Goal: Obtain resource: Obtain resource

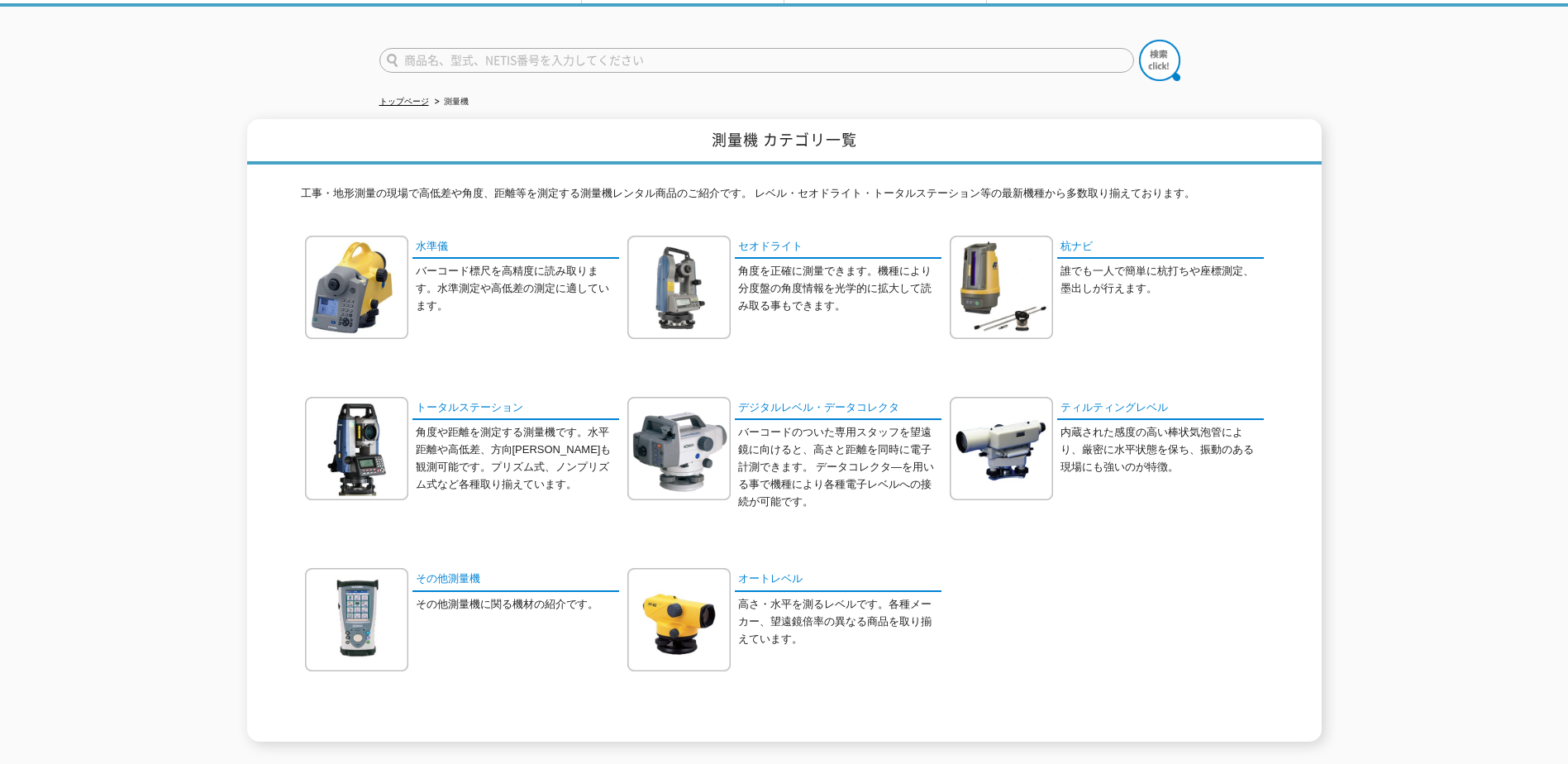
scroll to position [166, 0]
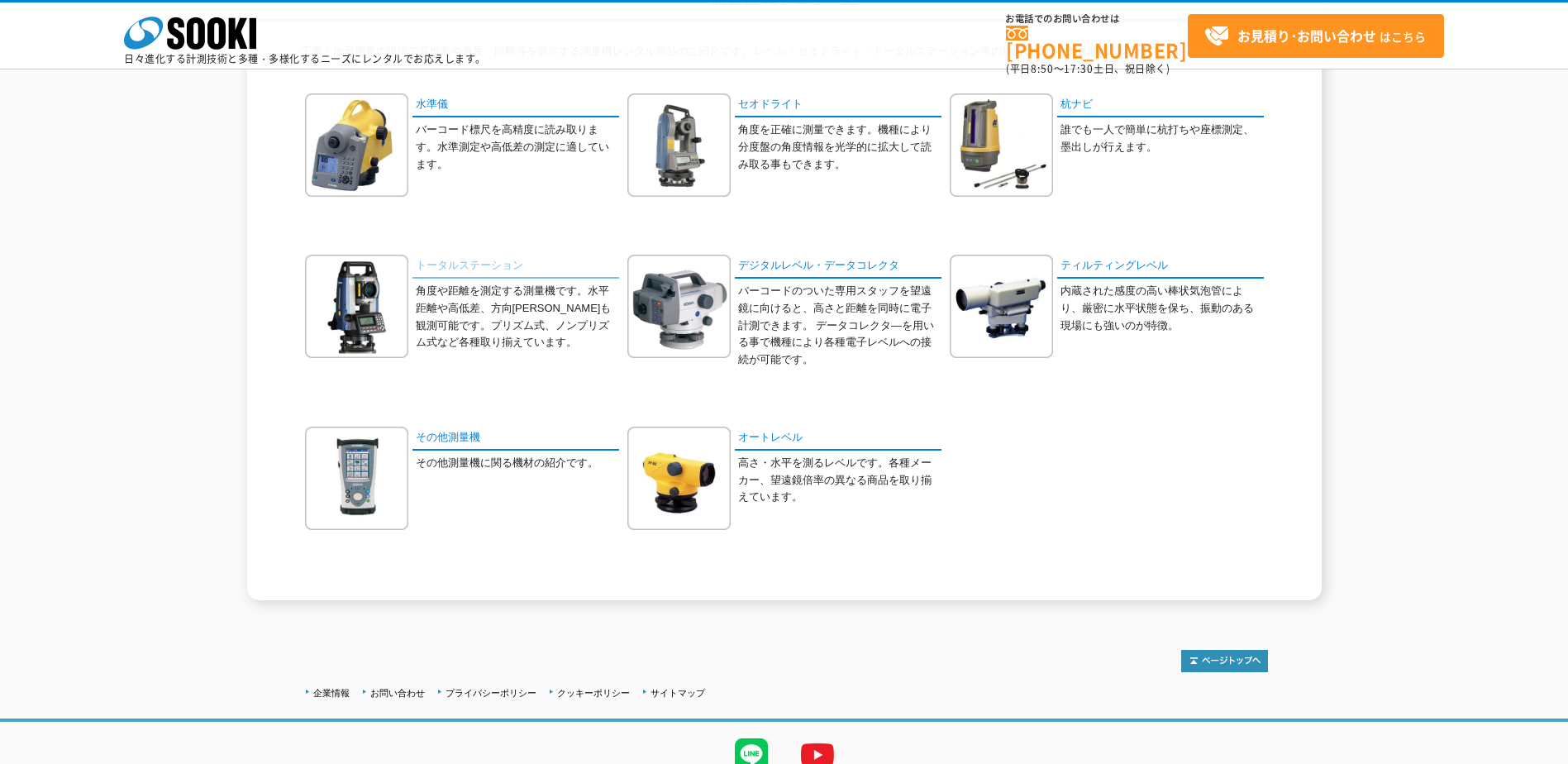
click at [475, 267] on link "トータルステーション" at bounding box center [516, 267] width 207 height 24
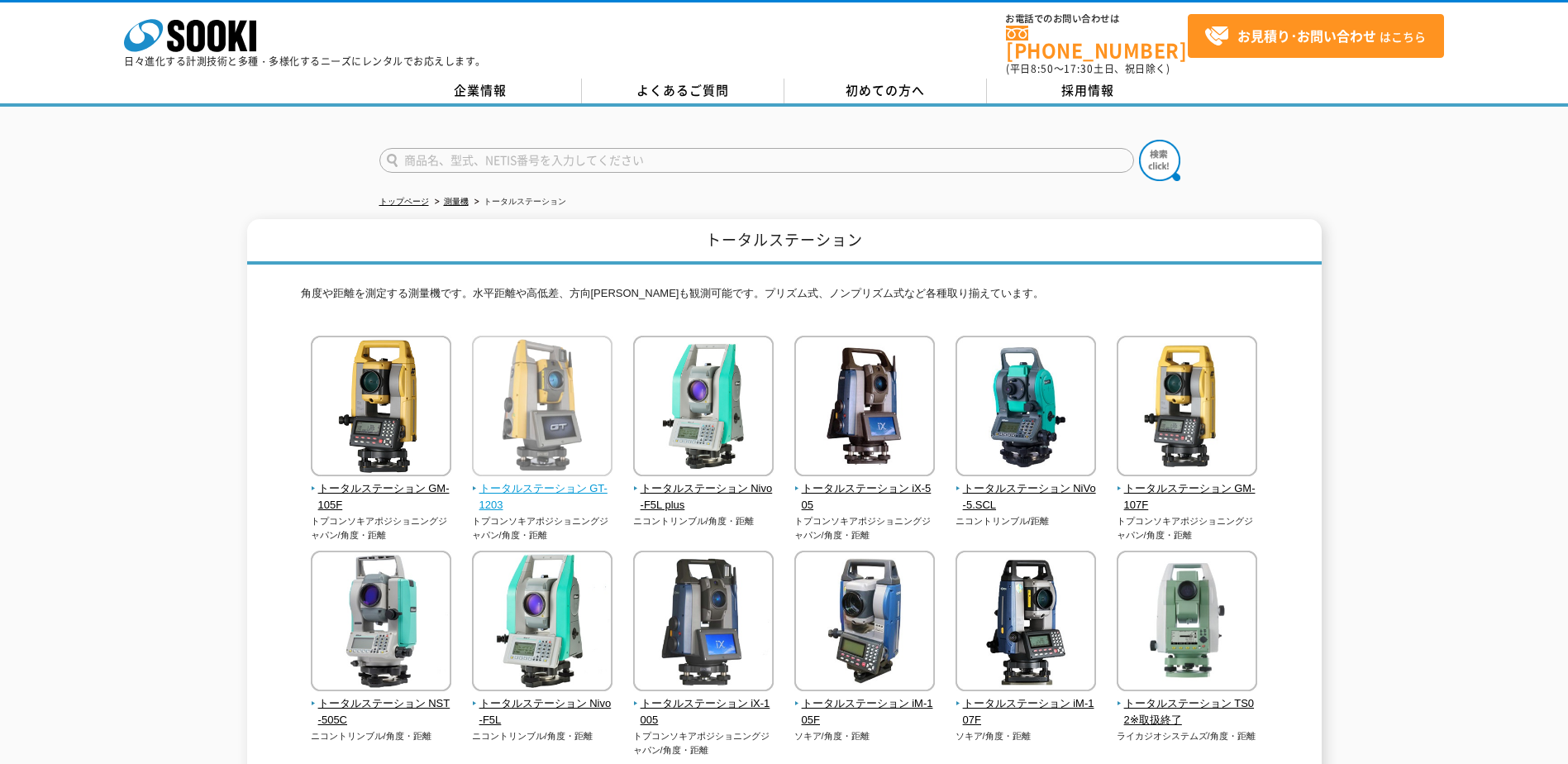
click at [561, 400] on img at bounding box center [542, 408] width 140 height 144
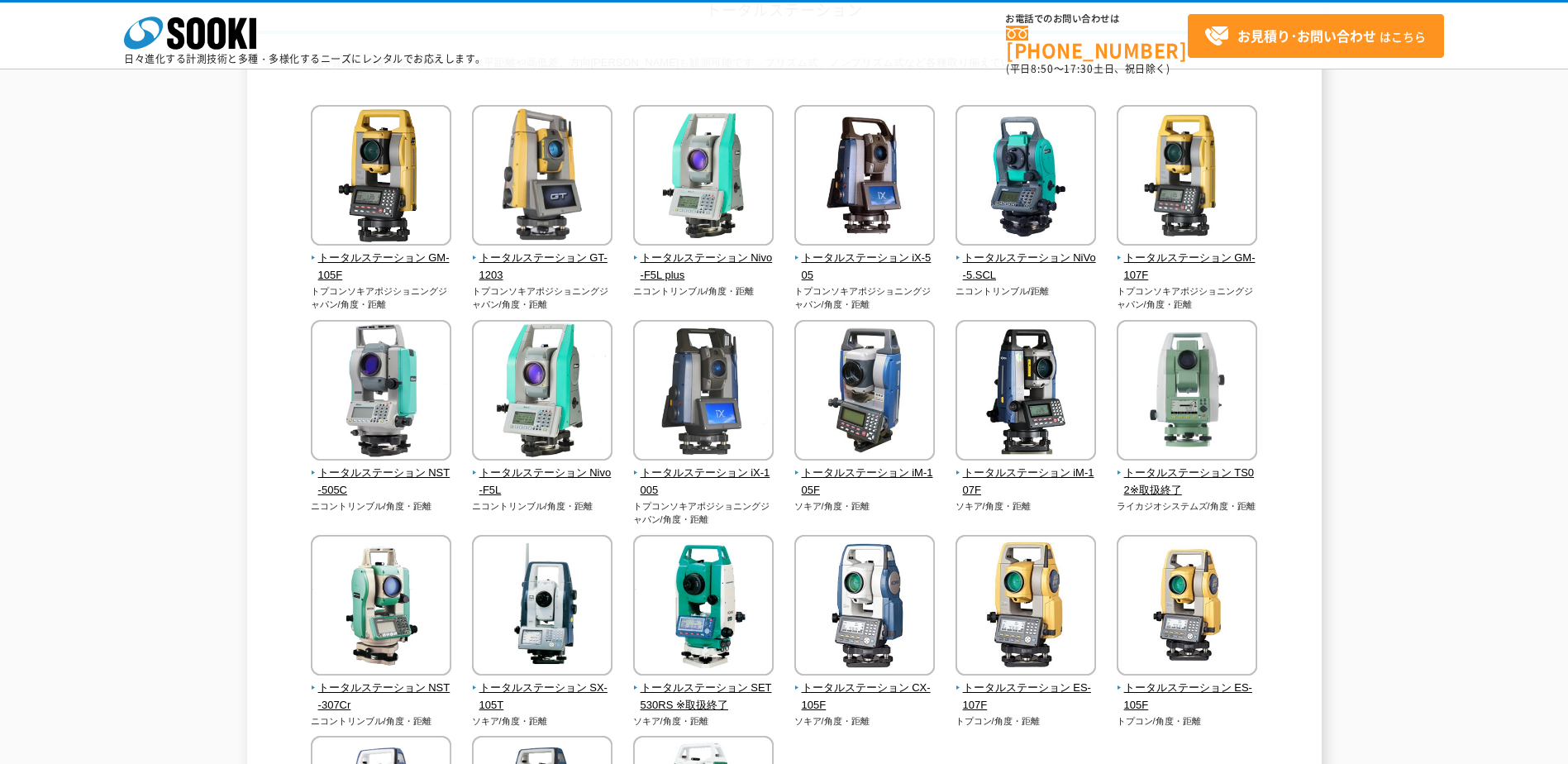
scroll to position [166, 0]
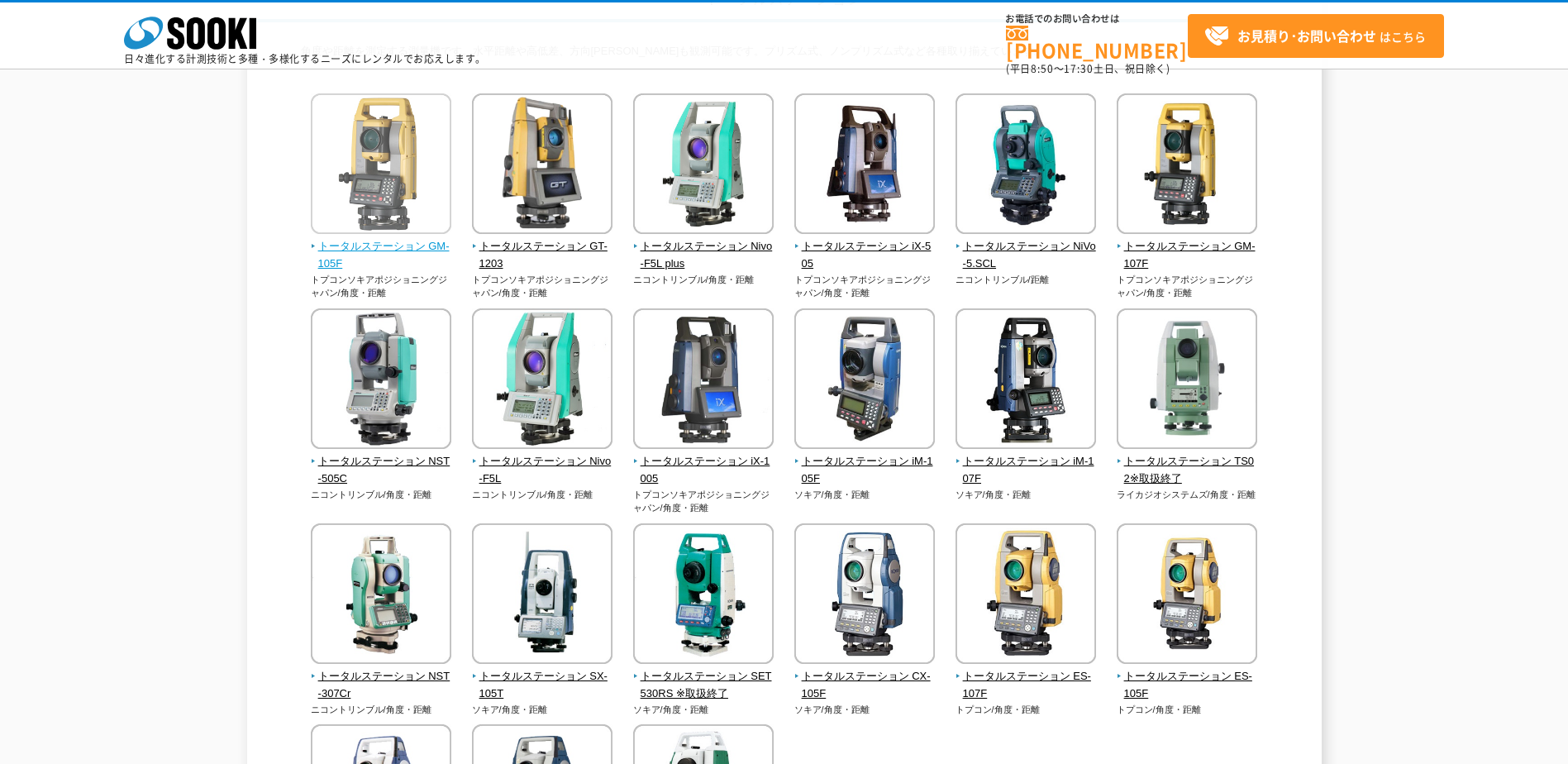
drag, startPoint x: 425, startPoint y: 215, endPoint x: 381, endPoint y: 219, distance: 44.2
click at [381, 219] on img at bounding box center [381, 166] width 140 height 144
click at [372, 241] on span "トータルステーション GM-105F" at bounding box center [381, 255] width 141 height 35
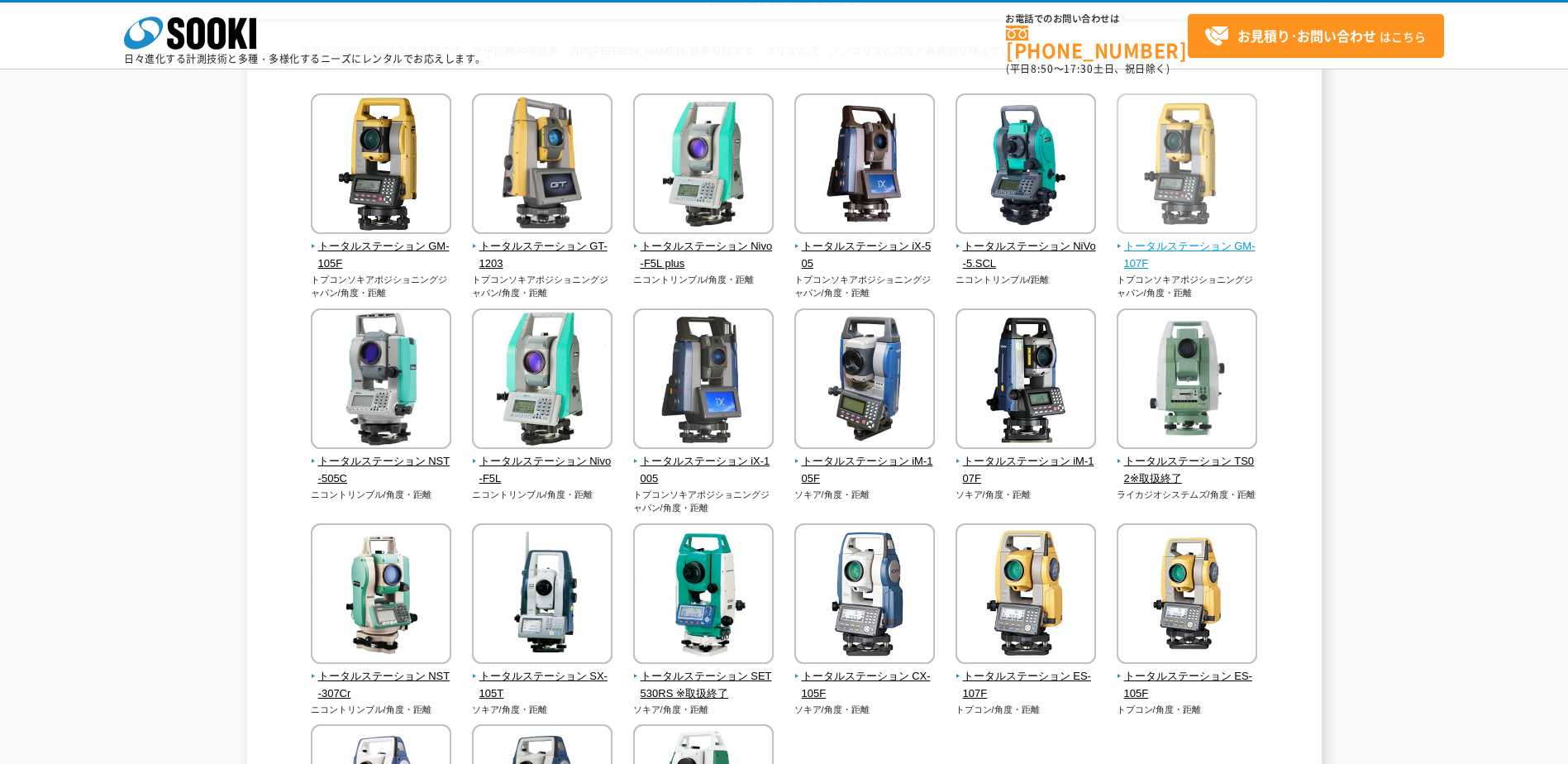
click at [1196, 175] on img at bounding box center [1187, 166] width 140 height 144
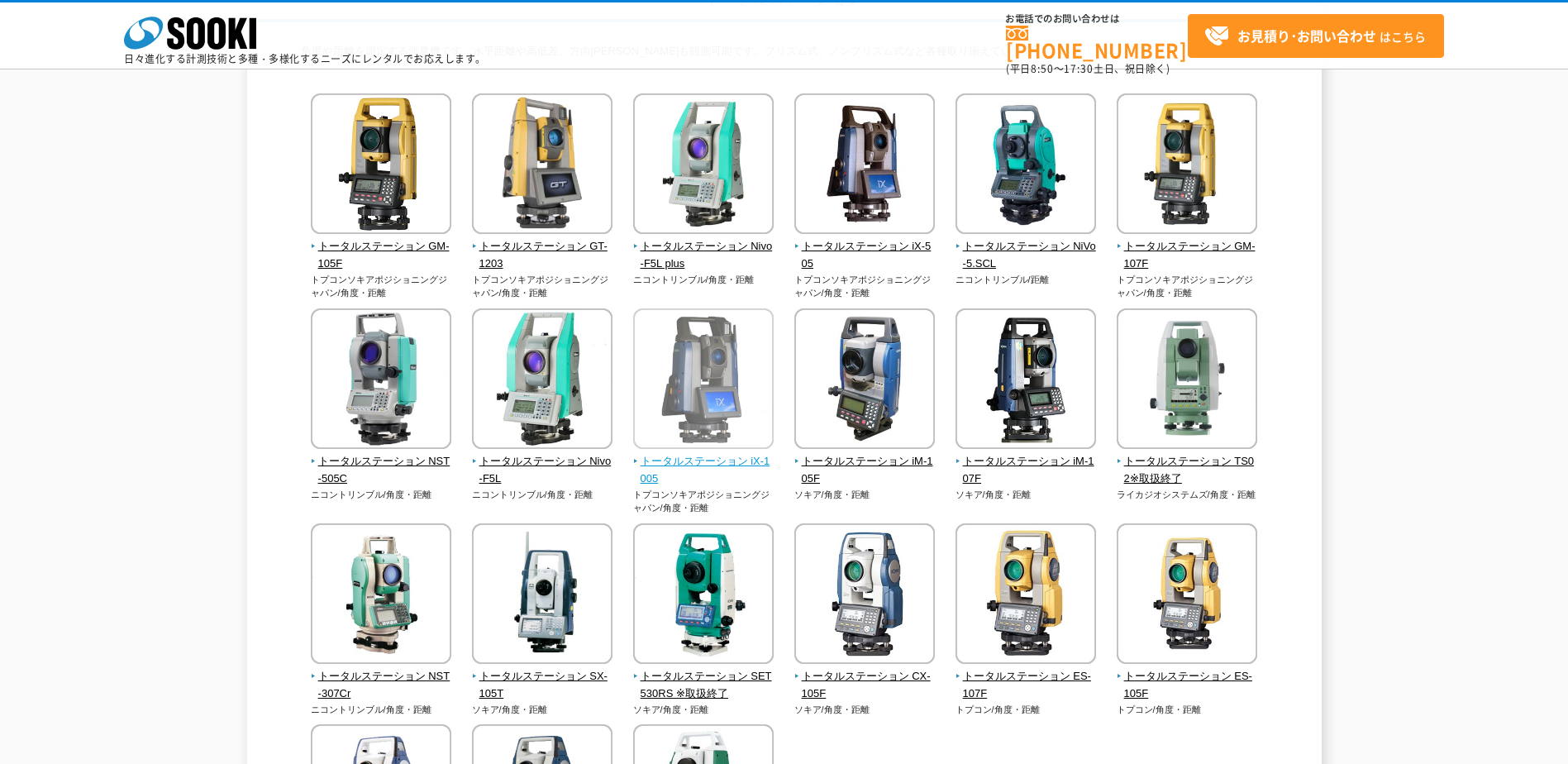
click at [714, 351] on img at bounding box center [703, 380] width 140 height 144
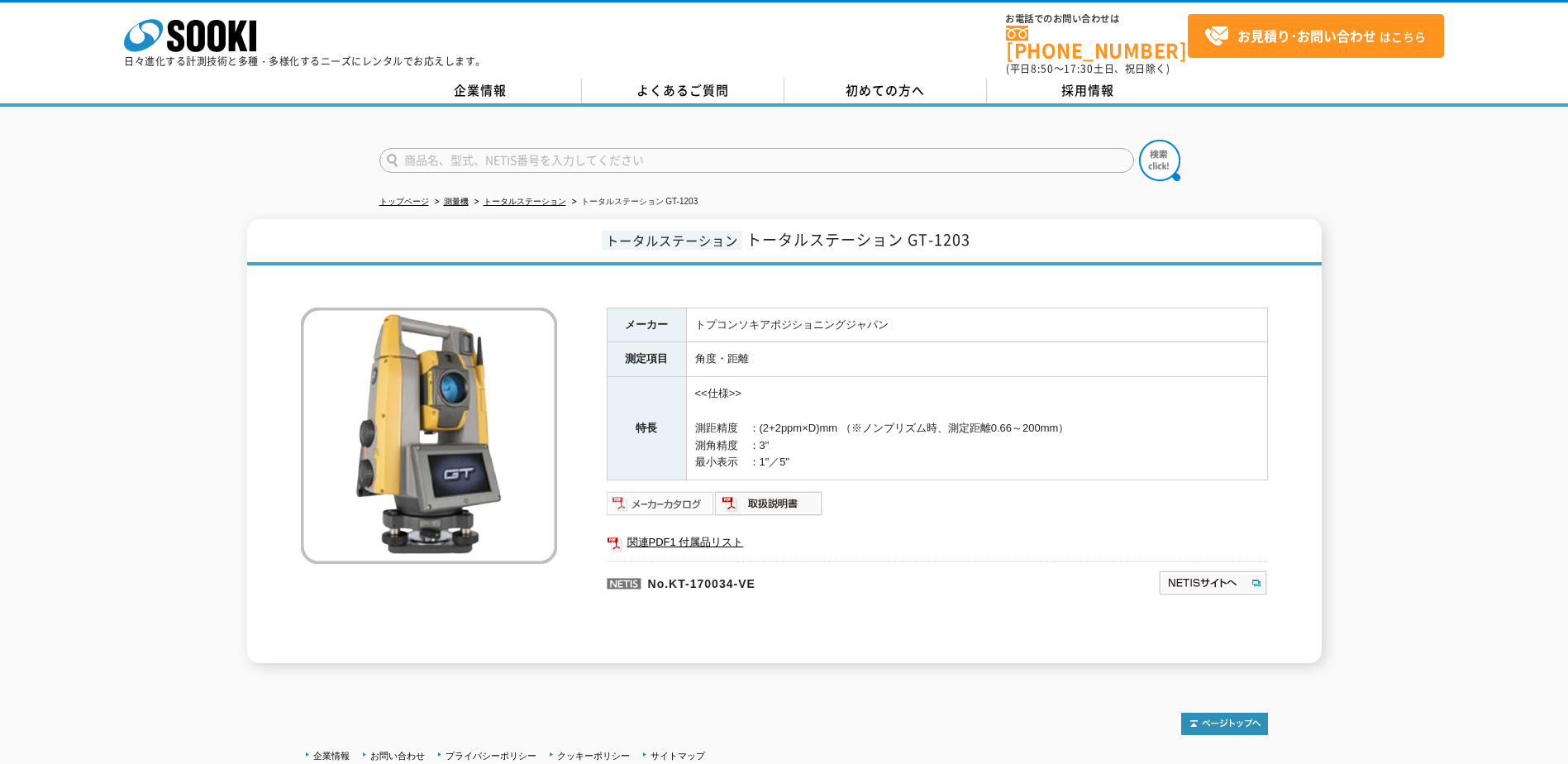
click at [689, 490] on img at bounding box center [661, 502] width 109 height 26
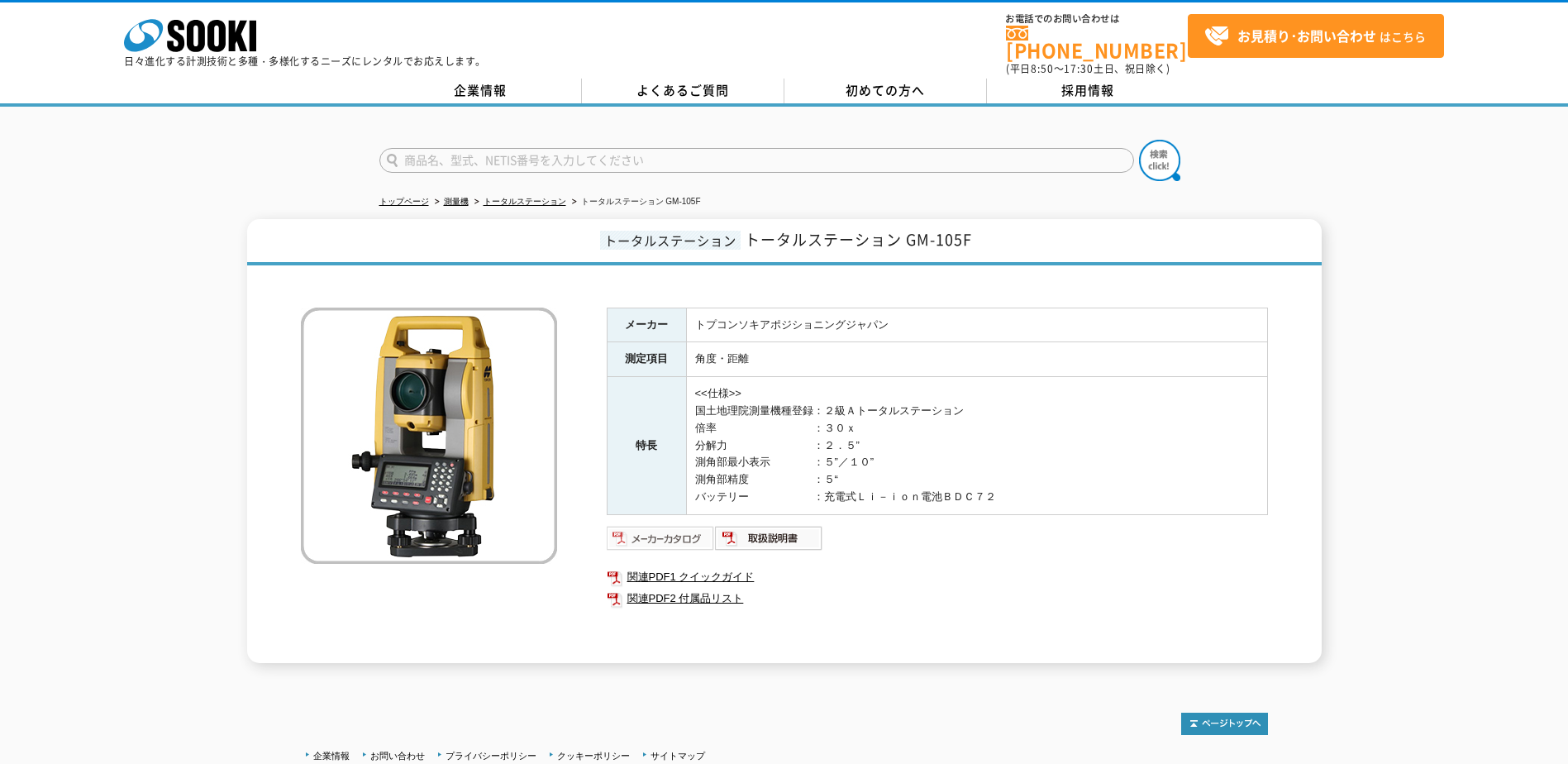
drag, startPoint x: 657, startPoint y: 559, endPoint x: 639, endPoint y: 535, distance: 30.0
click at [639, 535] on img at bounding box center [661, 537] width 109 height 26
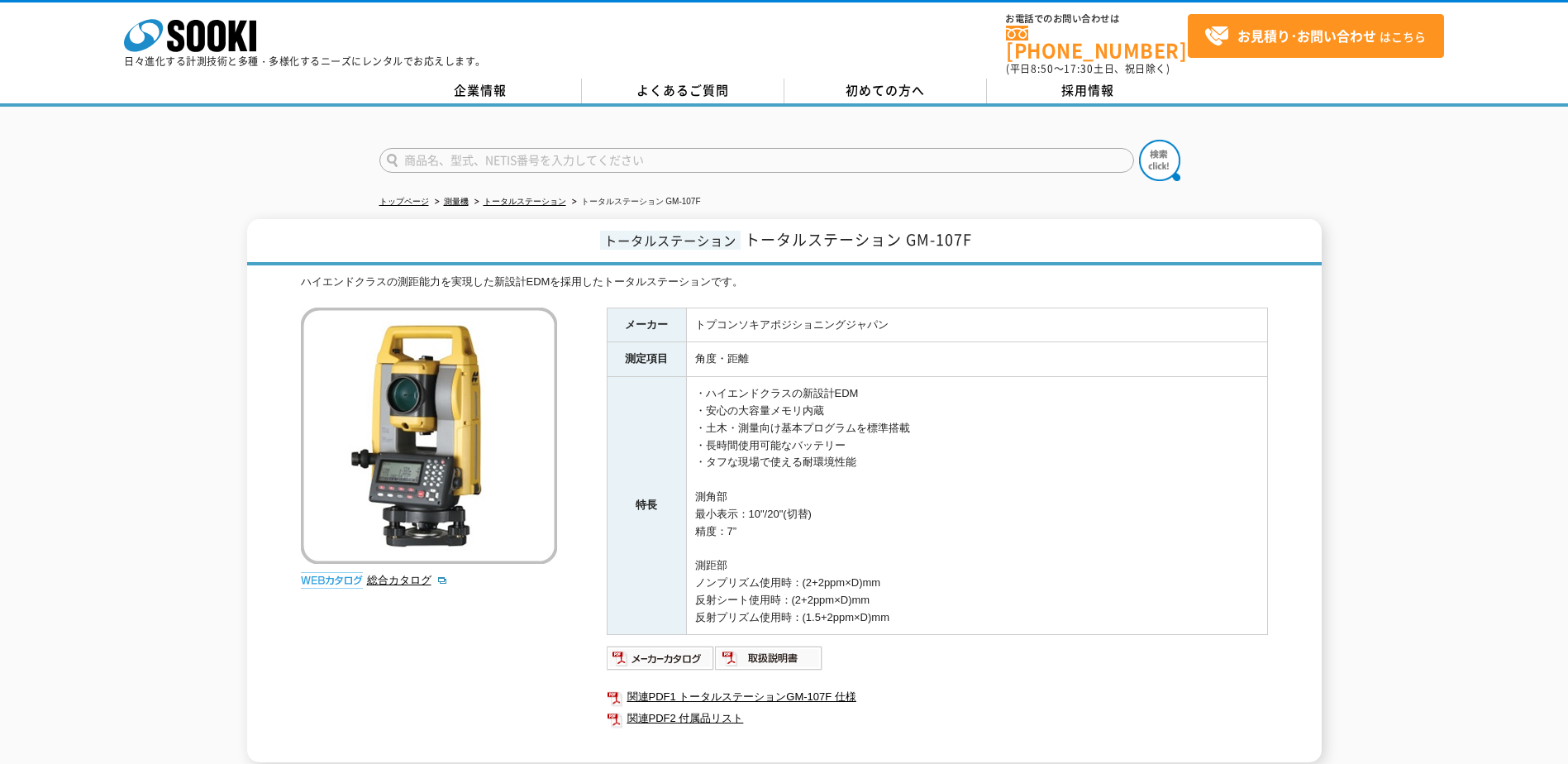
scroll to position [224, 0]
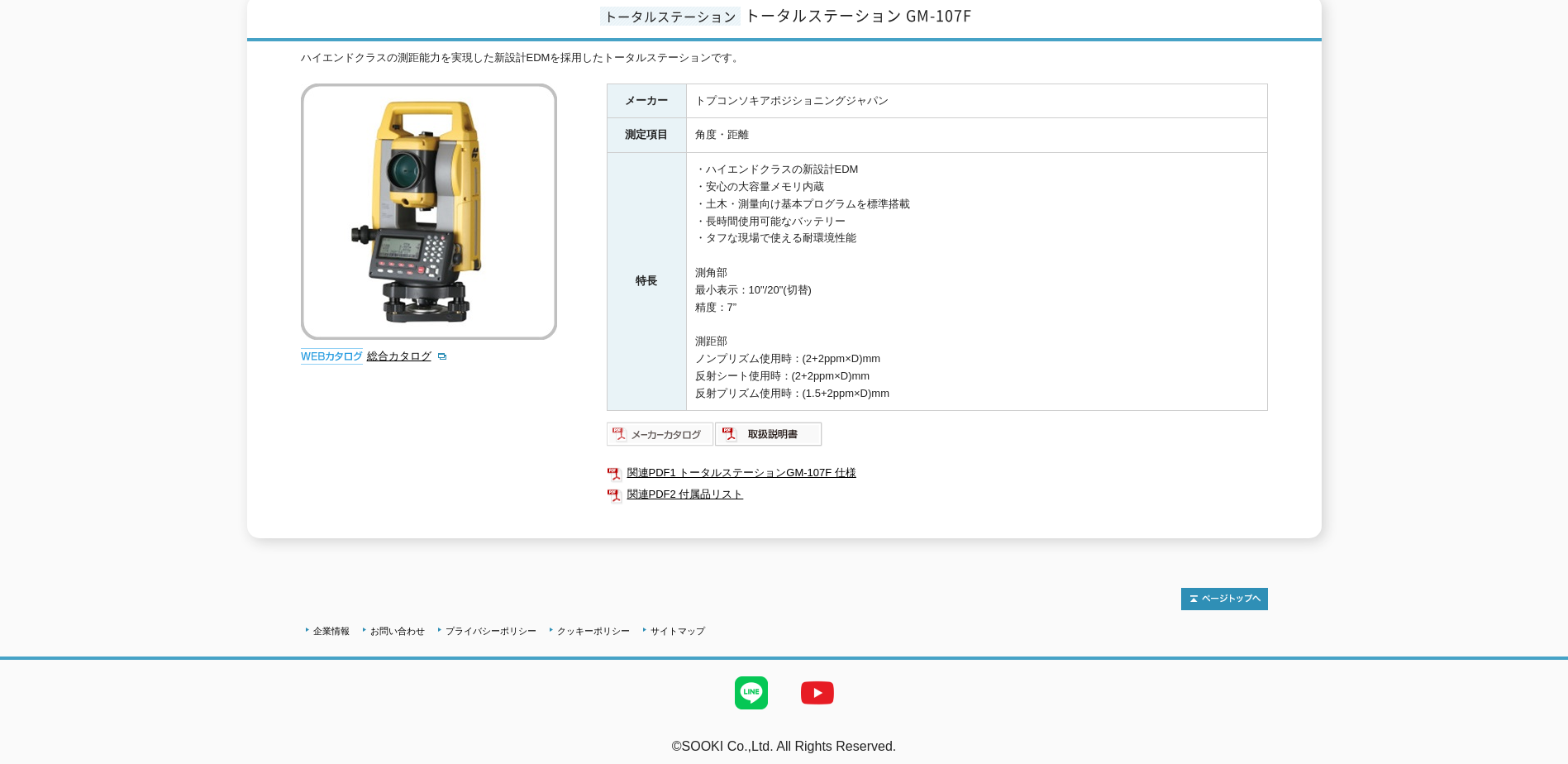
click at [668, 420] on img at bounding box center [661, 433] width 109 height 26
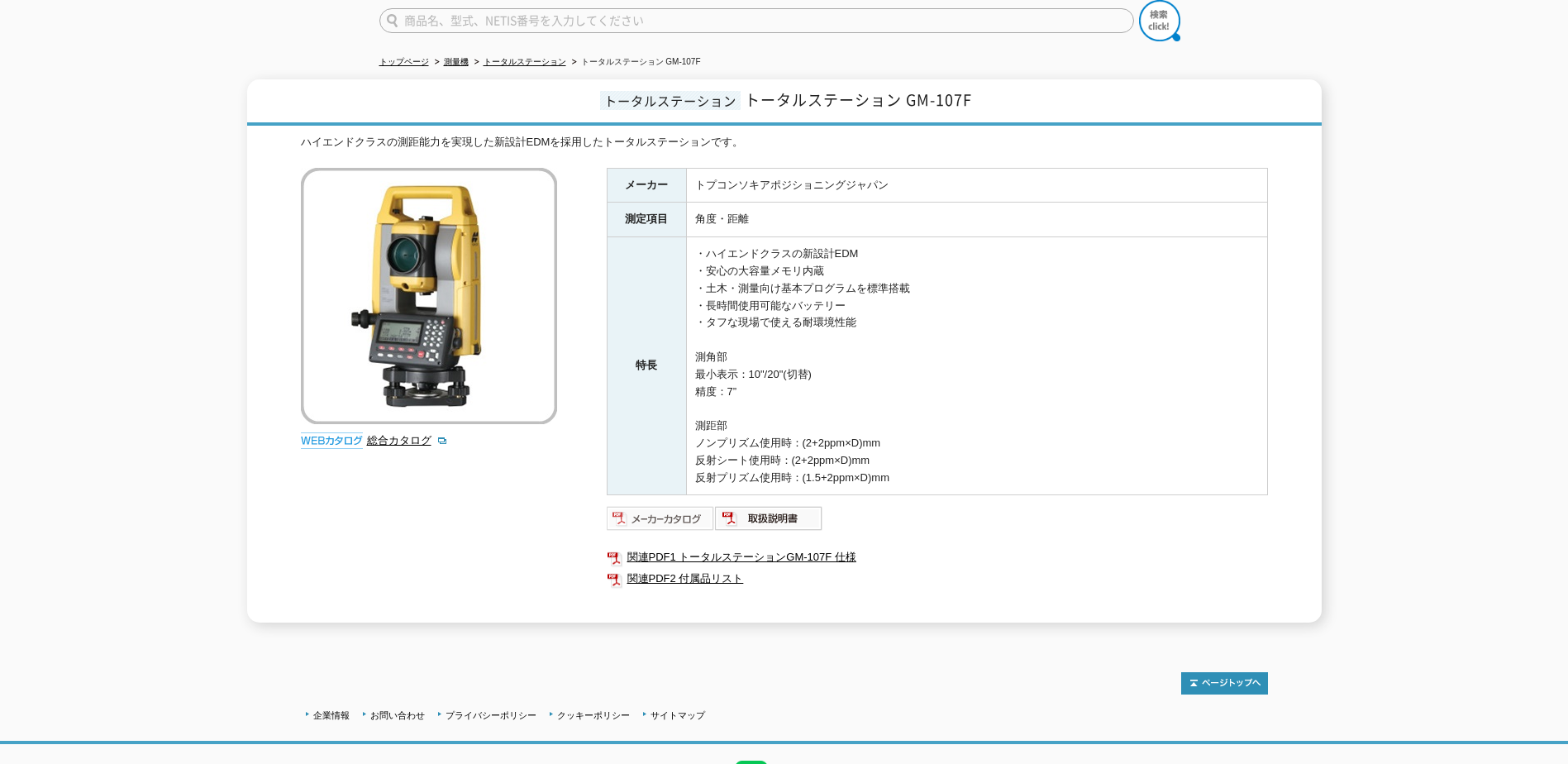
scroll to position [166, 0]
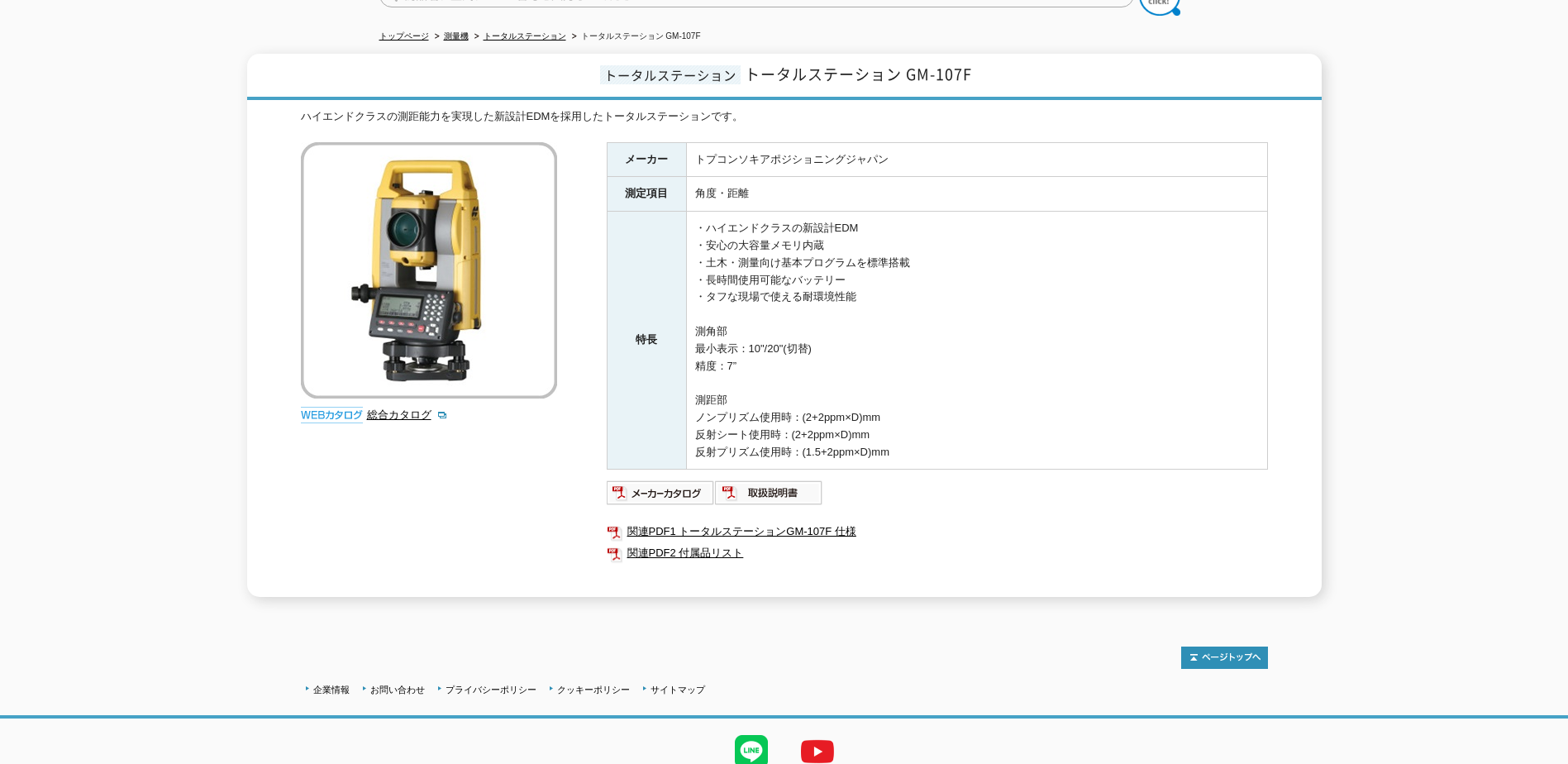
click at [1503, 96] on div "トータルステーション トータルステーション GM-107F ハイエンドクラスの測距能力を実現した新設計EDMを採用したトータルステーションです。 総合カタログ…" at bounding box center [784, 325] width 1568 height 543
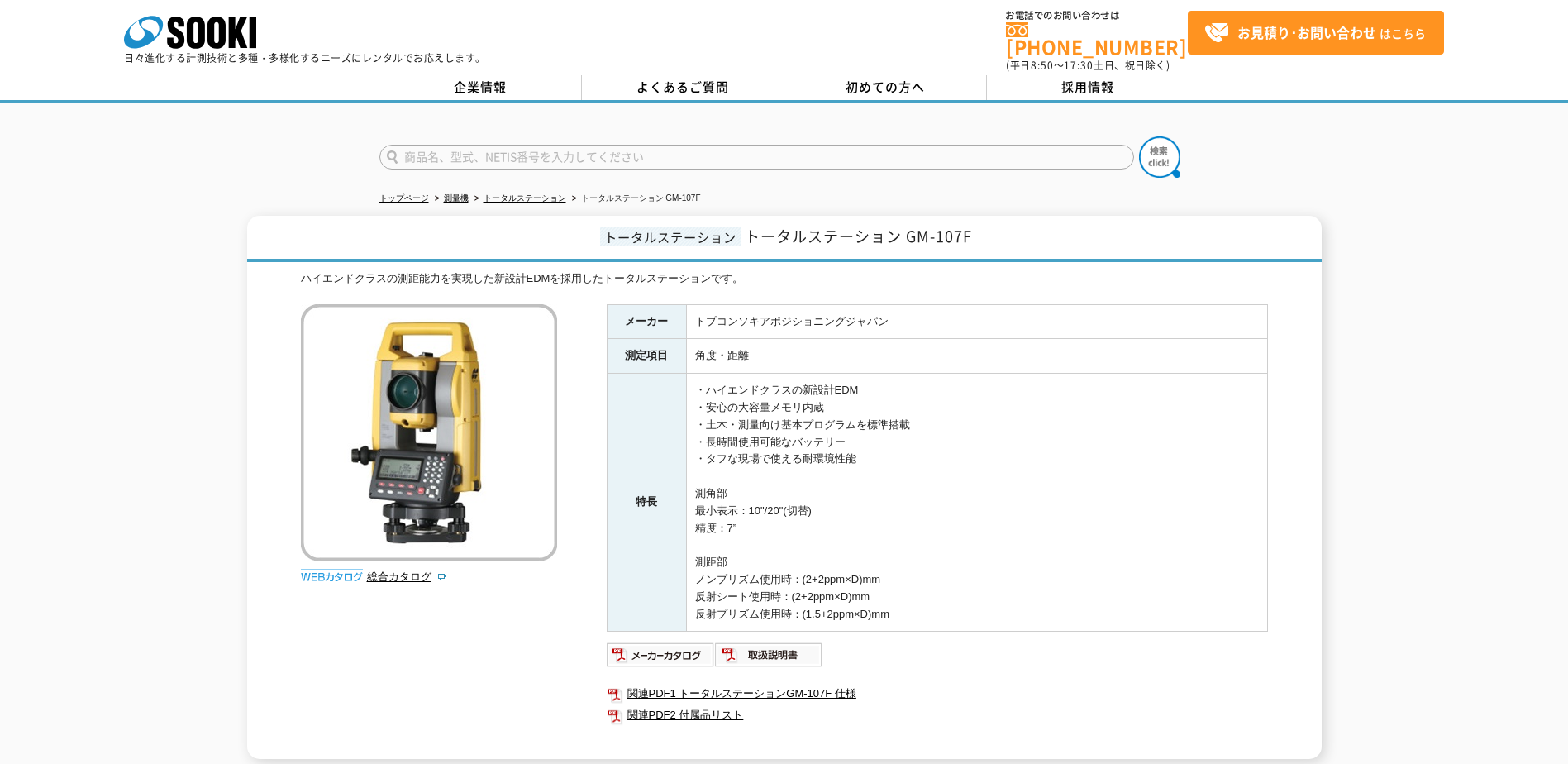
scroll to position [0, 0]
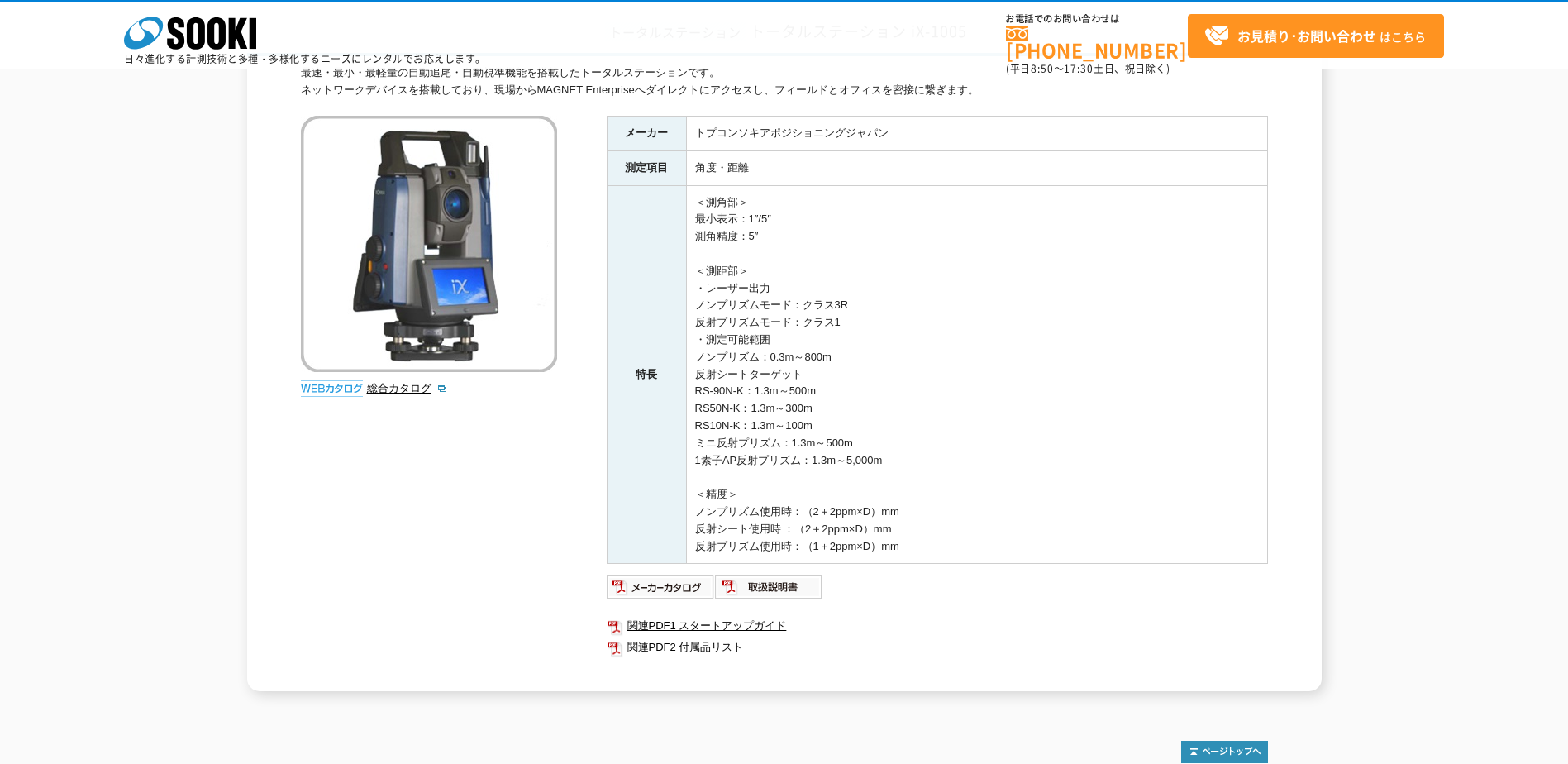
scroll to position [295, 0]
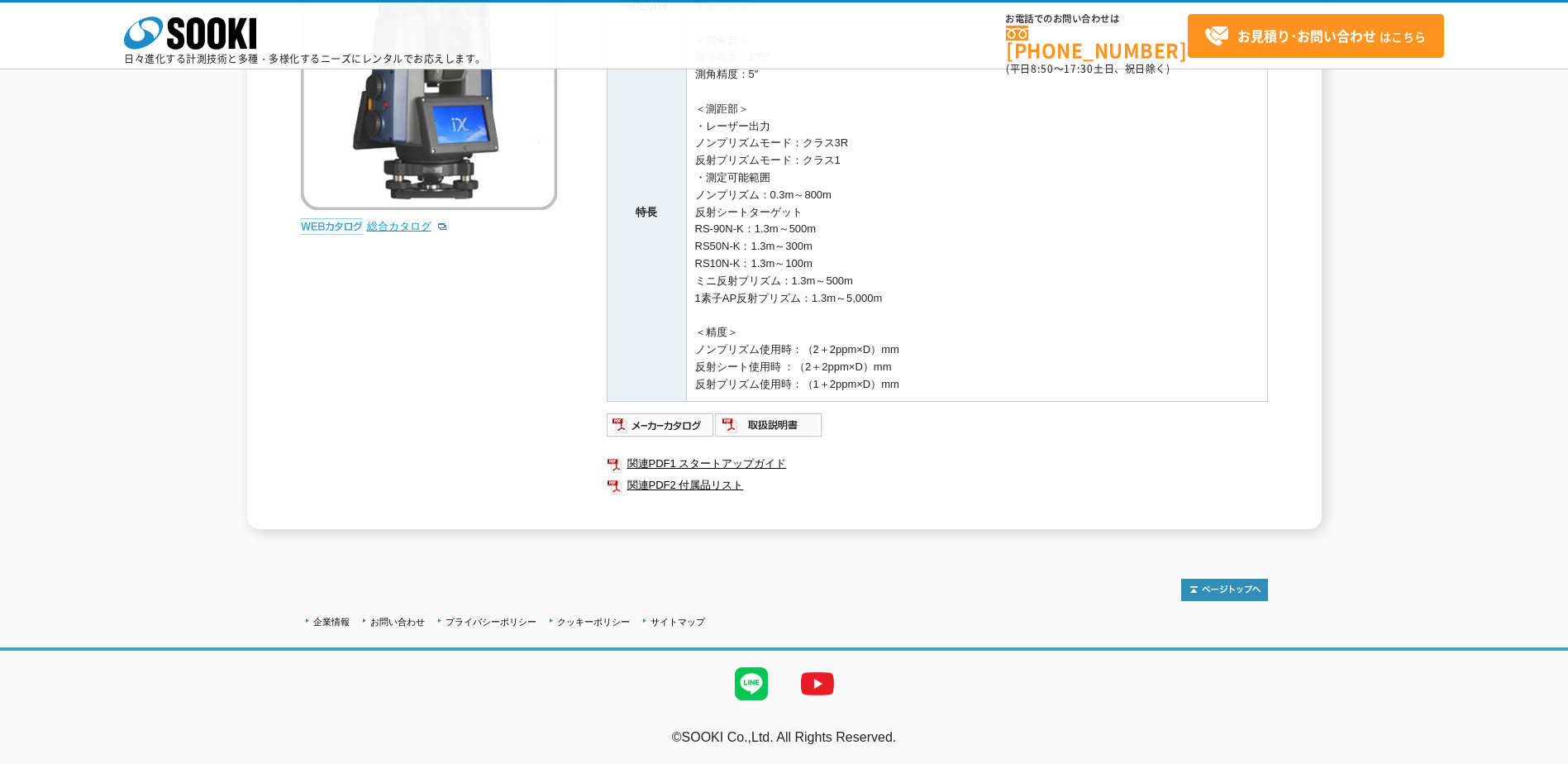
click at [406, 229] on link "総合カタログ" at bounding box center [407, 225] width 81 height 13
